Goal: Task Accomplishment & Management: Use online tool/utility

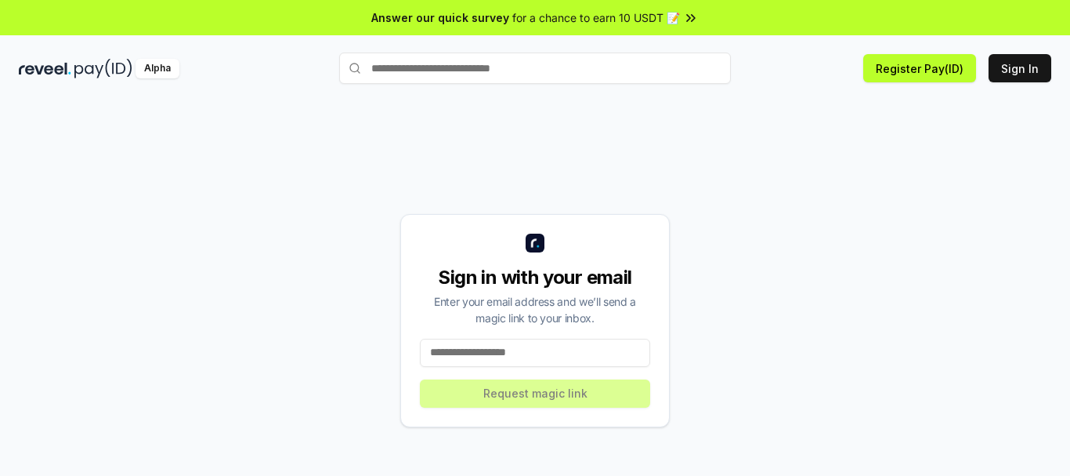
click at [640, 77] on input "text" at bounding box center [535, 68] width 392 height 31
click at [842, 219] on div "Sign in with your email Enter your email address and we’ll send a magic link to…" at bounding box center [535, 320] width 1033 height 400
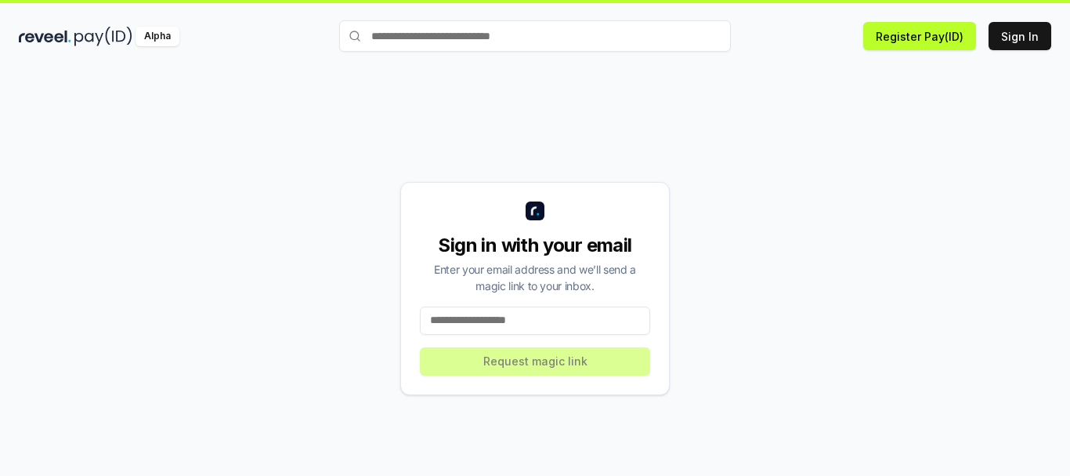
scroll to position [45, 0]
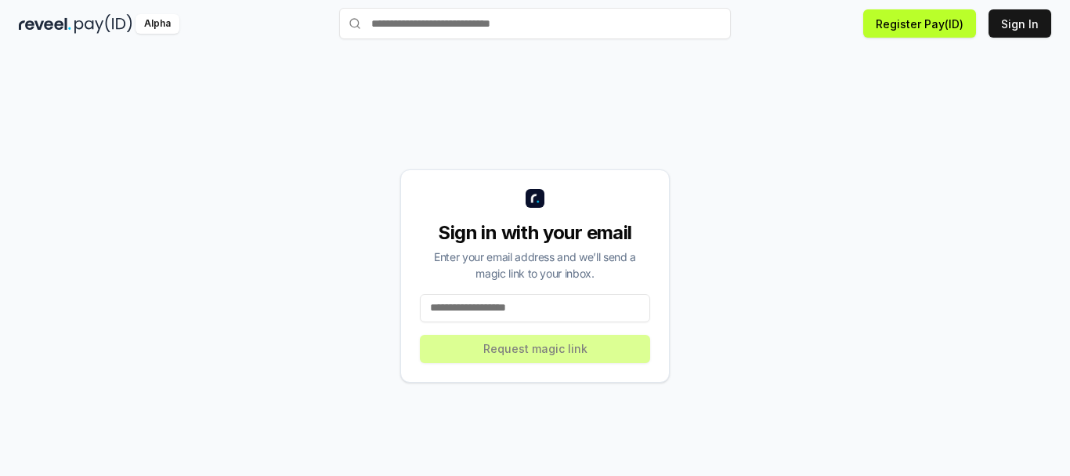
click at [161, 24] on div "Alpha" at bounding box center [158, 24] width 44 height 20
click at [247, 125] on div "Sign in with your email Enter your email address and we’ll send a magic link to…" at bounding box center [535, 275] width 1033 height 400
